Goal: Information Seeking & Learning: Learn about a topic

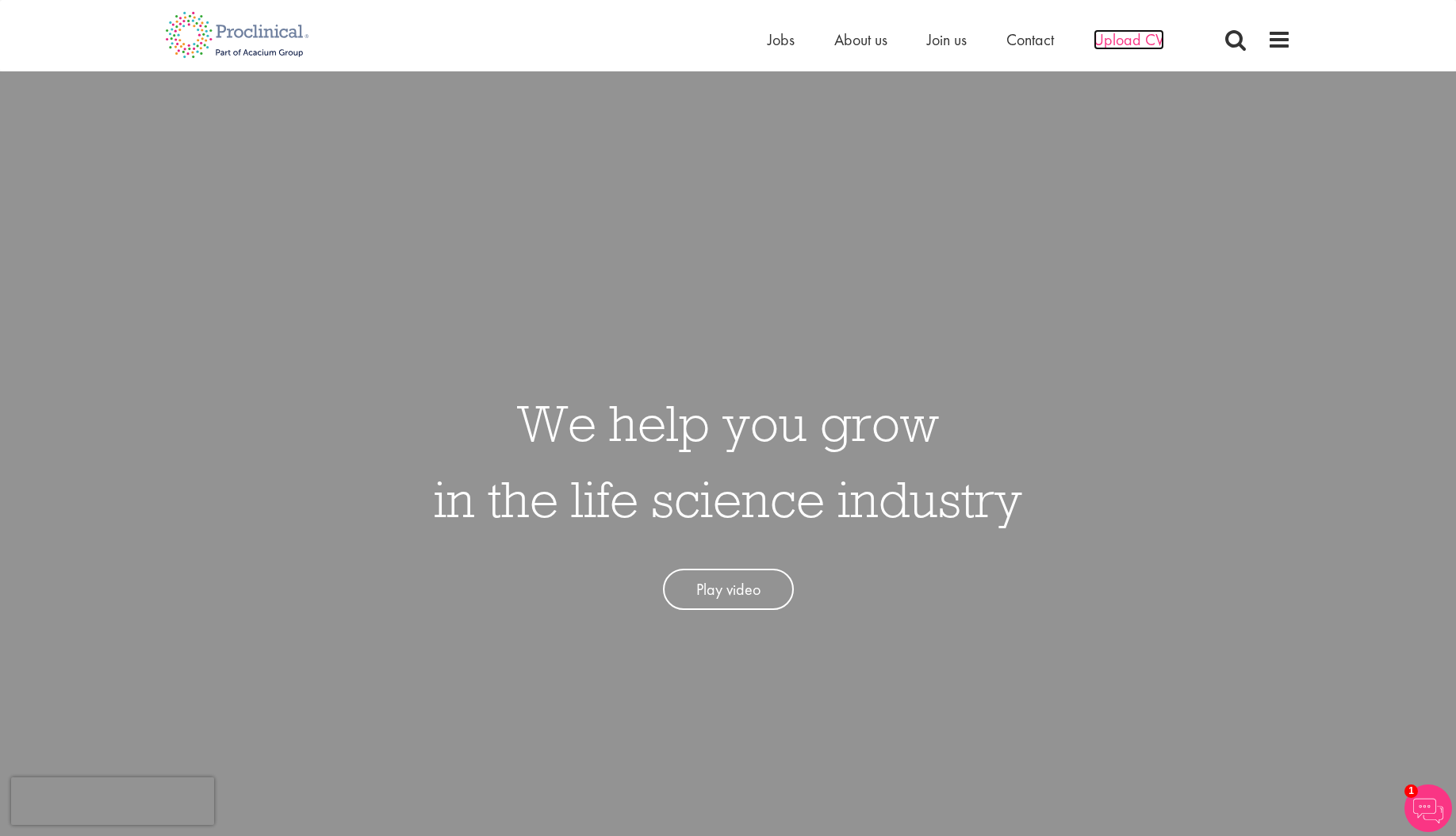
click at [1105, 42] on span "Upload CV" at bounding box center [1128, 40] width 70 height 20
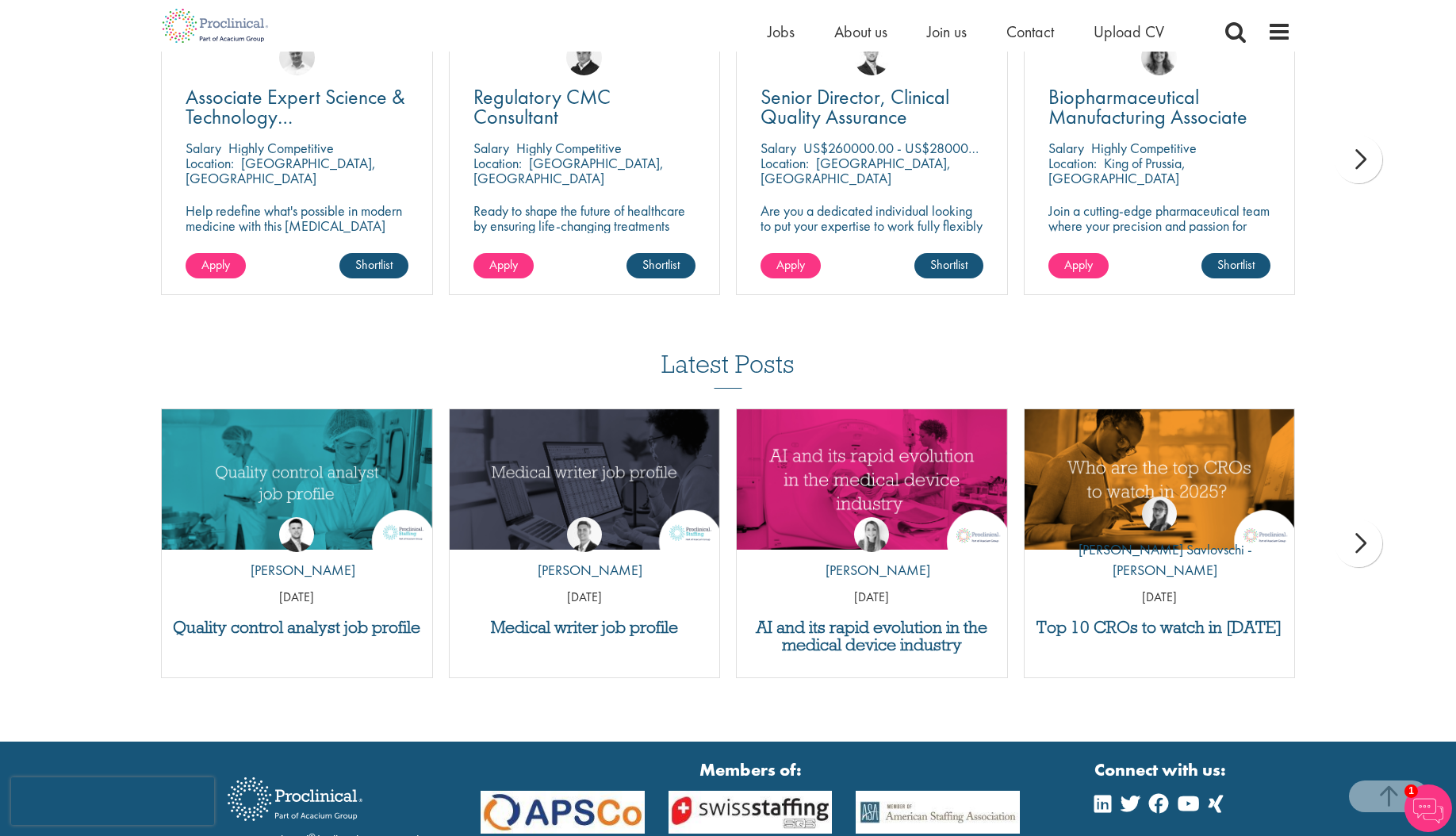
scroll to position [1224, 0]
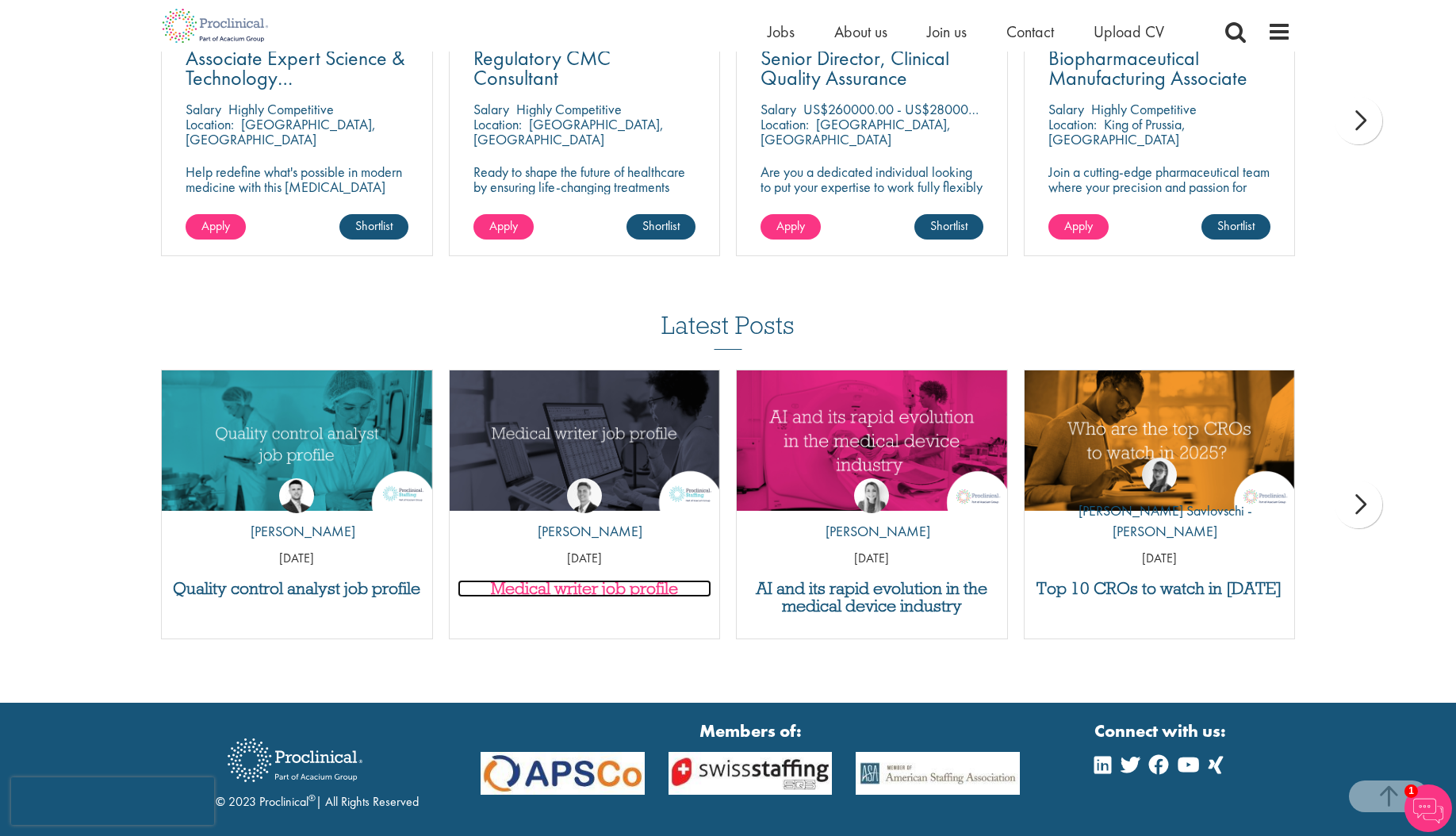
click at [567, 587] on h3 "Medical writer job profile" at bounding box center [585, 588] width 255 height 18
